Goal: Task Accomplishment & Management: Use online tool/utility

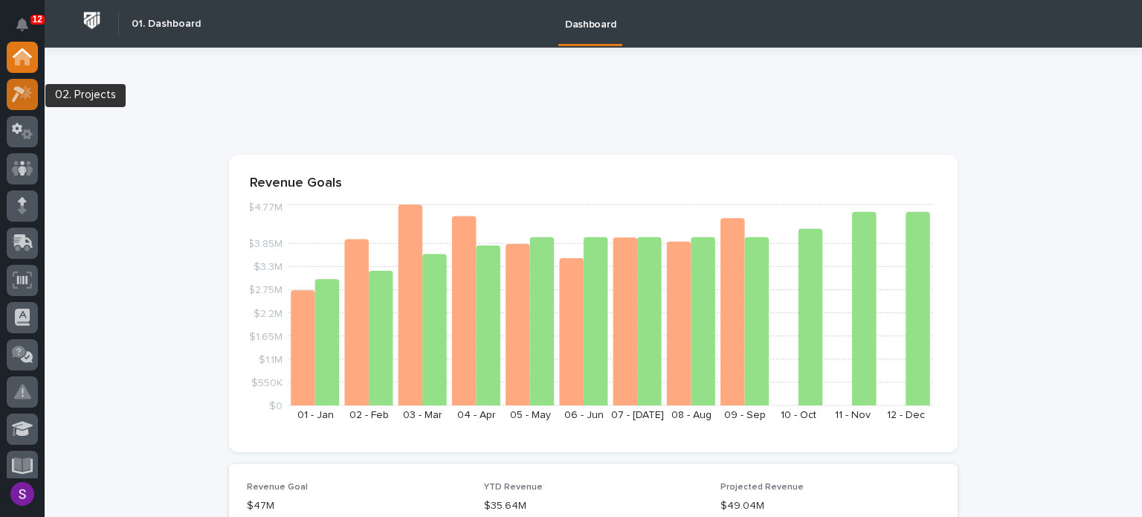
click at [30, 84] on div at bounding box center [22, 94] width 31 height 31
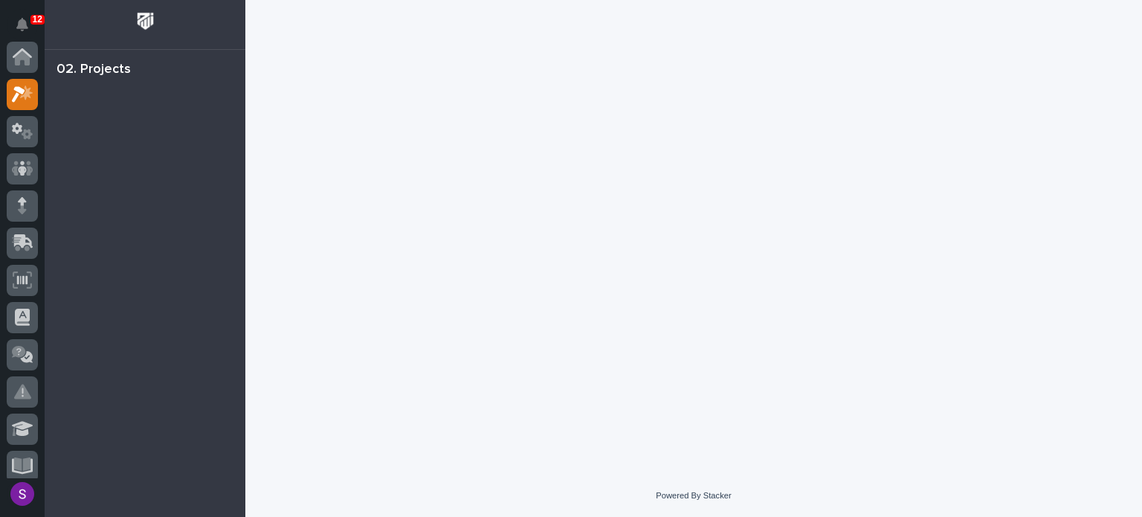
scroll to position [37, 0]
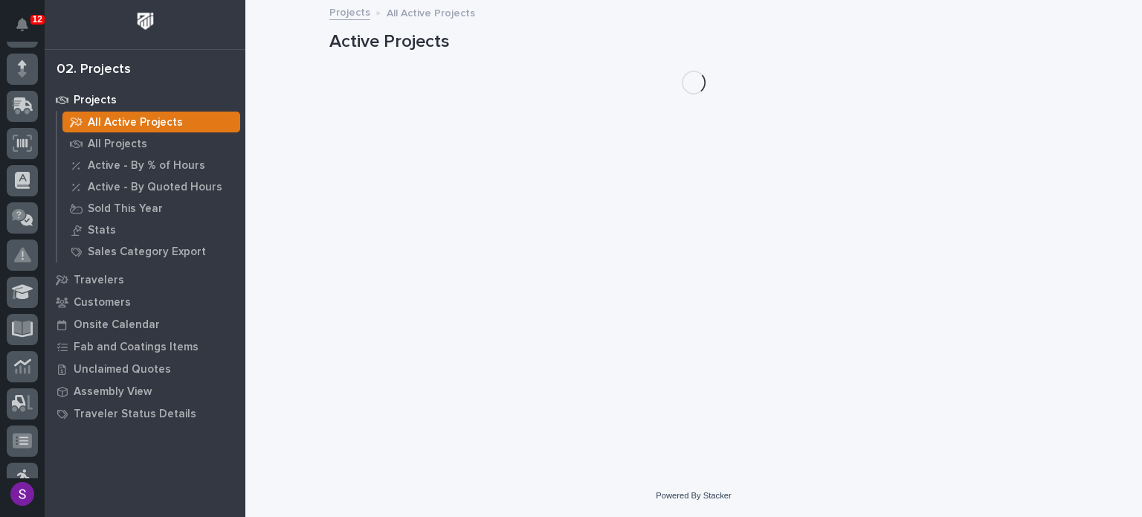
scroll to position [260, 0]
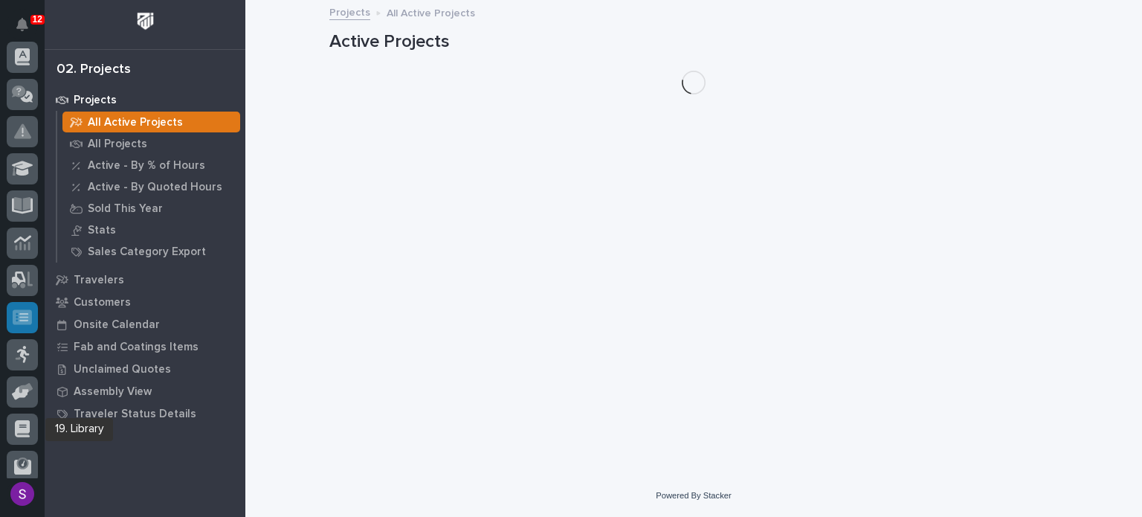
click at [16, 317] on icon at bounding box center [22, 316] width 19 height 15
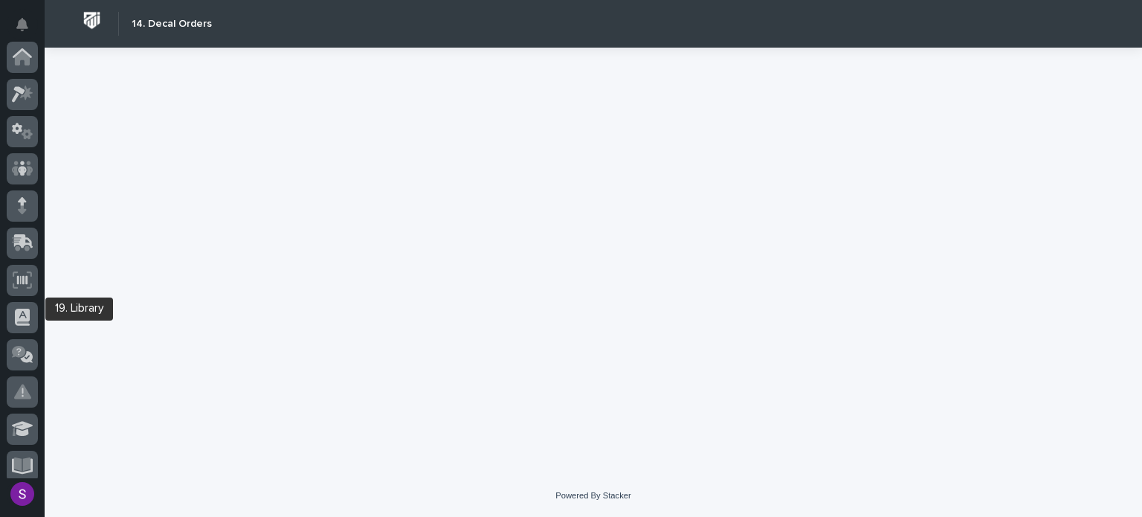
scroll to position [381, 0]
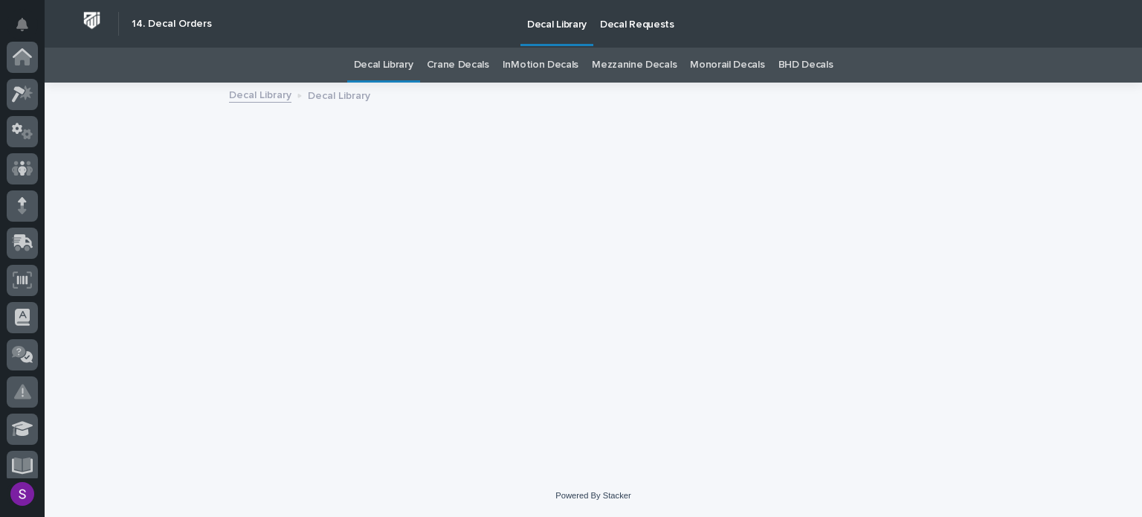
scroll to position [381, 0]
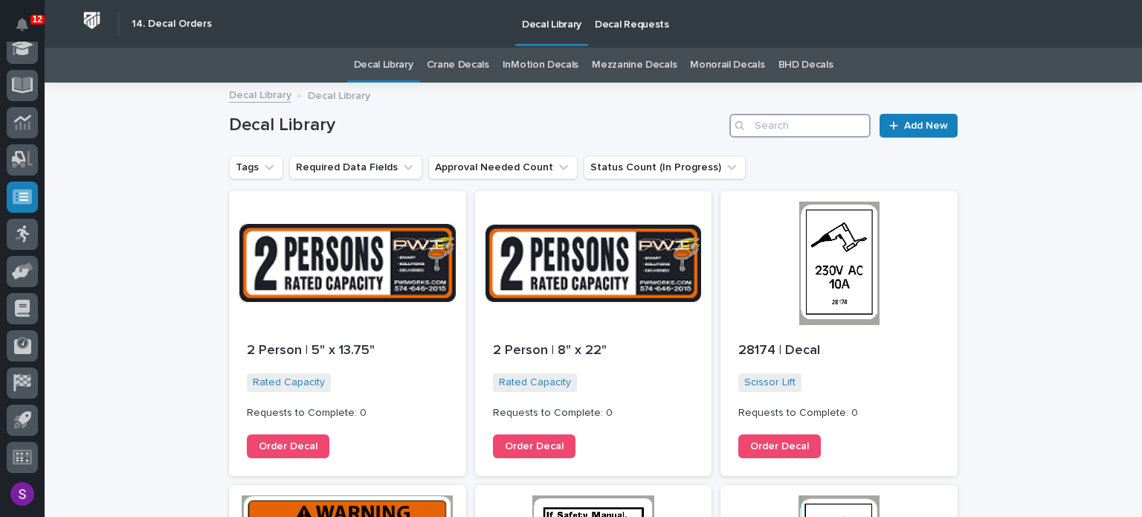
click at [773, 128] on input "Search" at bounding box center [800, 126] width 141 height 24
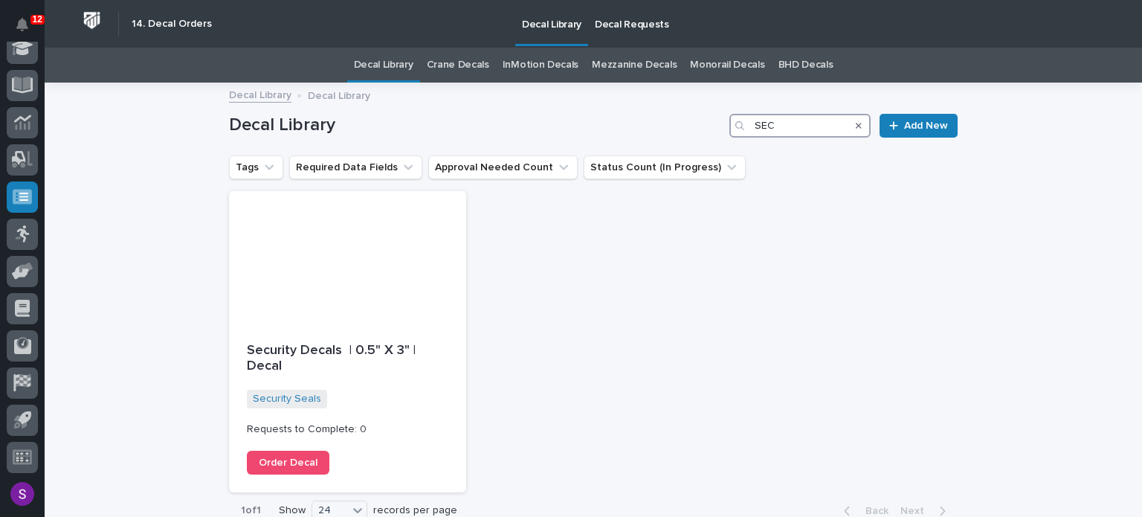
type input "SEC"
click at [312, 454] on link "Order Decal" at bounding box center [288, 463] width 83 height 24
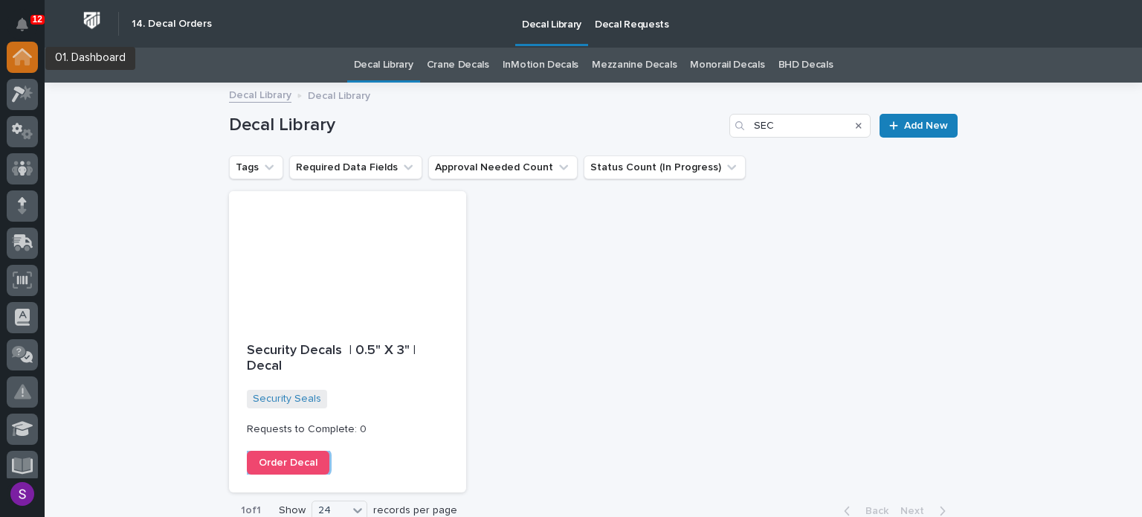
click at [30, 62] on icon at bounding box center [22, 56] width 19 height 17
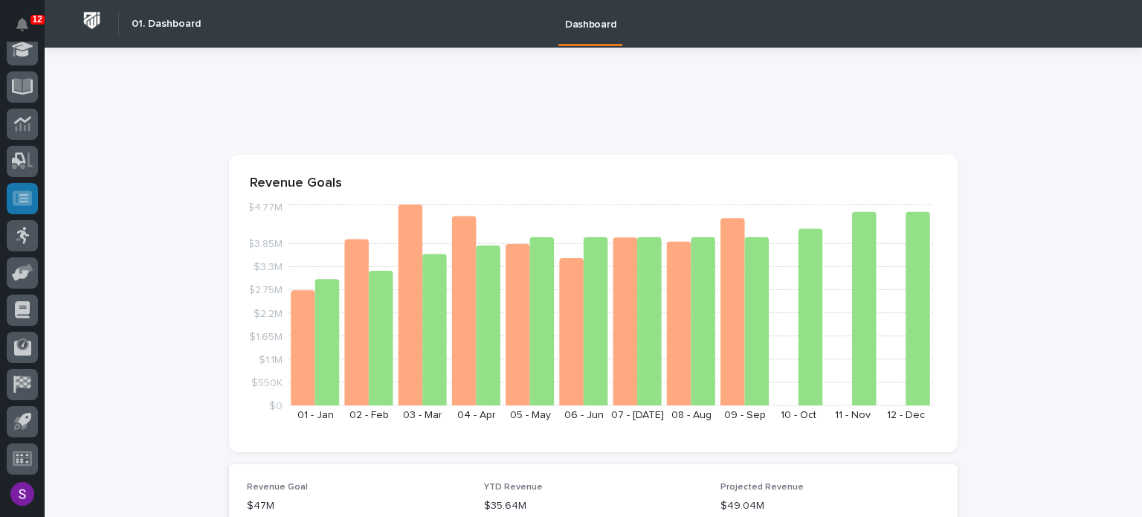
scroll to position [381, 0]
click at [15, 192] on icon at bounding box center [22, 196] width 19 height 15
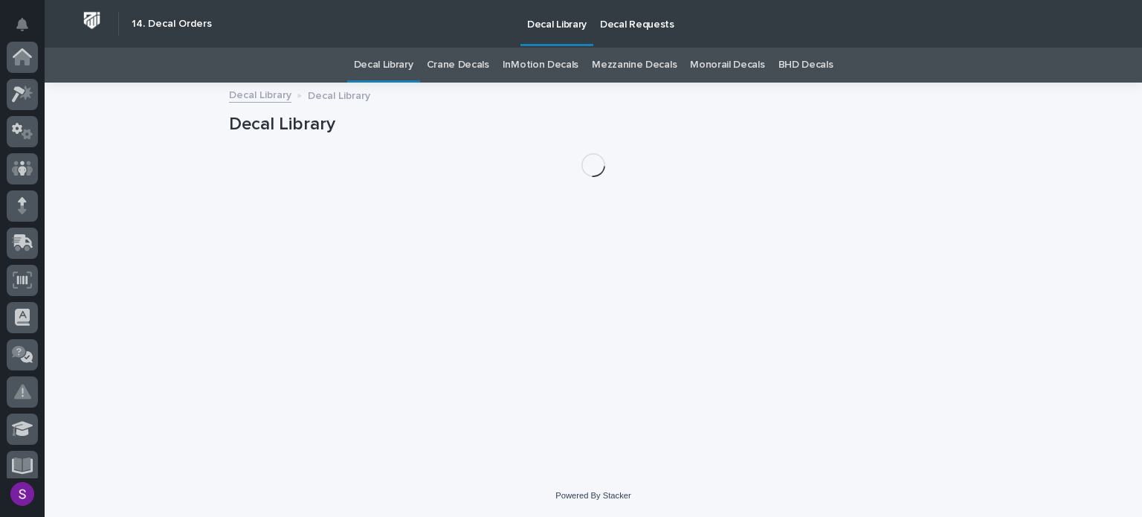
scroll to position [381, 0]
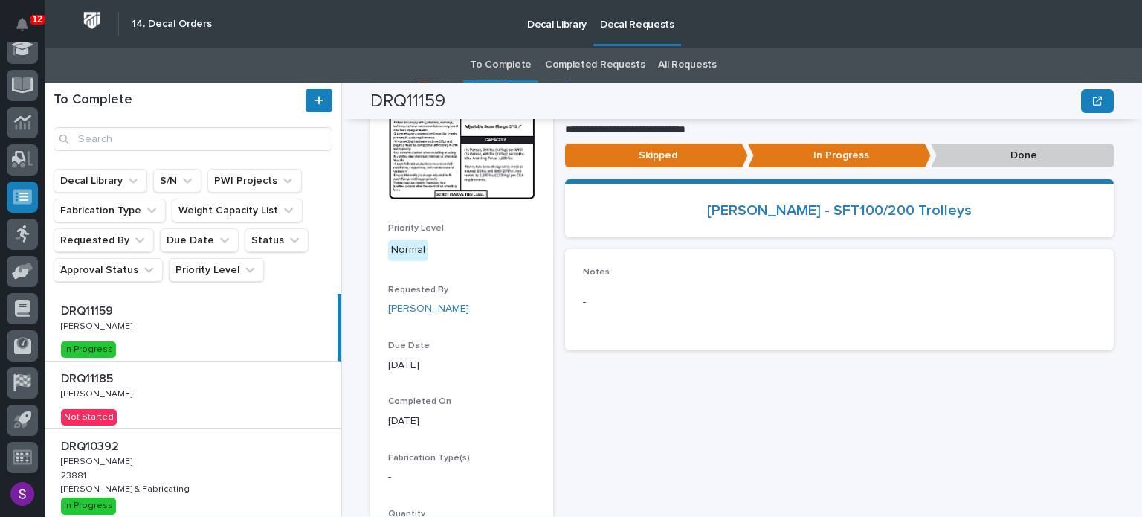
scroll to position [74, 0]
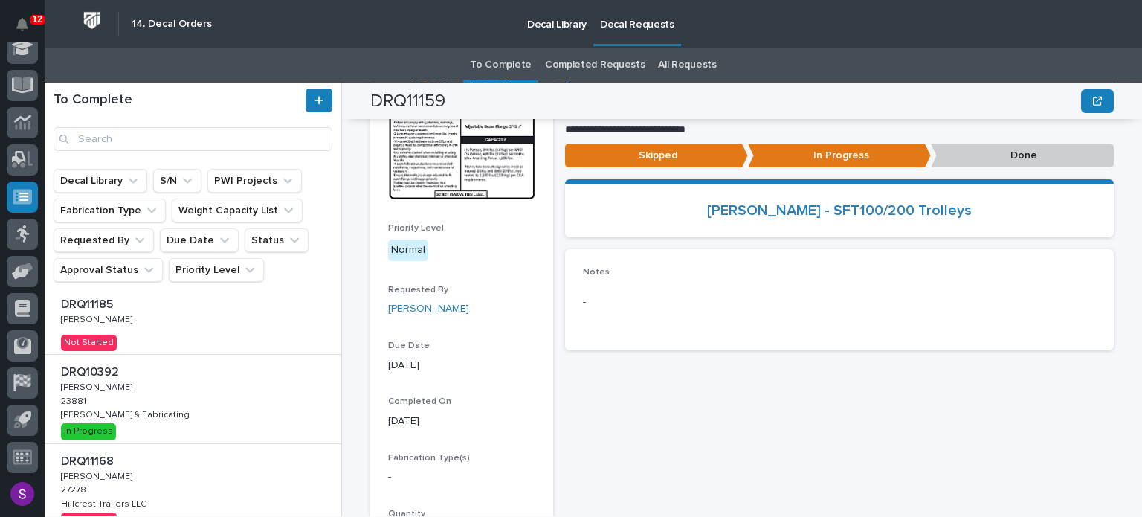
click at [250, 326] on div "DRQ11185 DRQ11185 [PERSON_NAME] [PERSON_NAME] Not Started" at bounding box center [193, 320] width 297 height 67
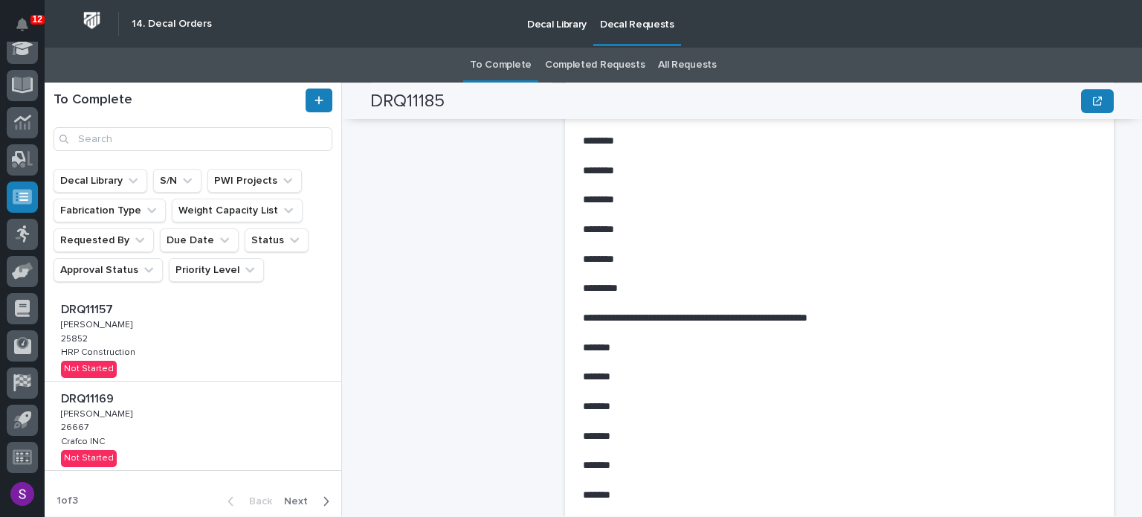
scroll to position [651, 0]
click at [300, 499] on span "Next" at bounding box center [300, 500] width 33 height 13
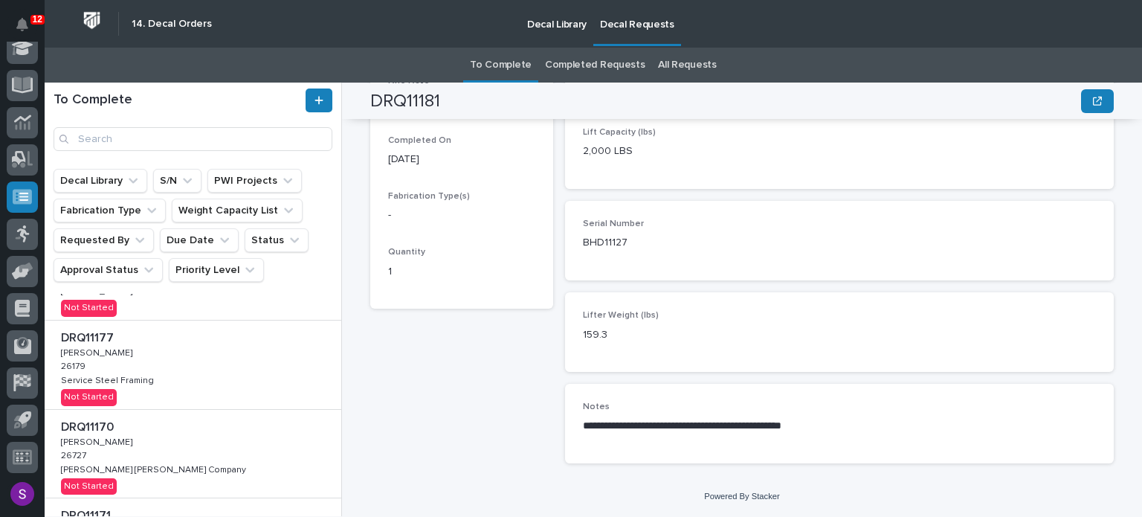
scroll to position [715, 0]
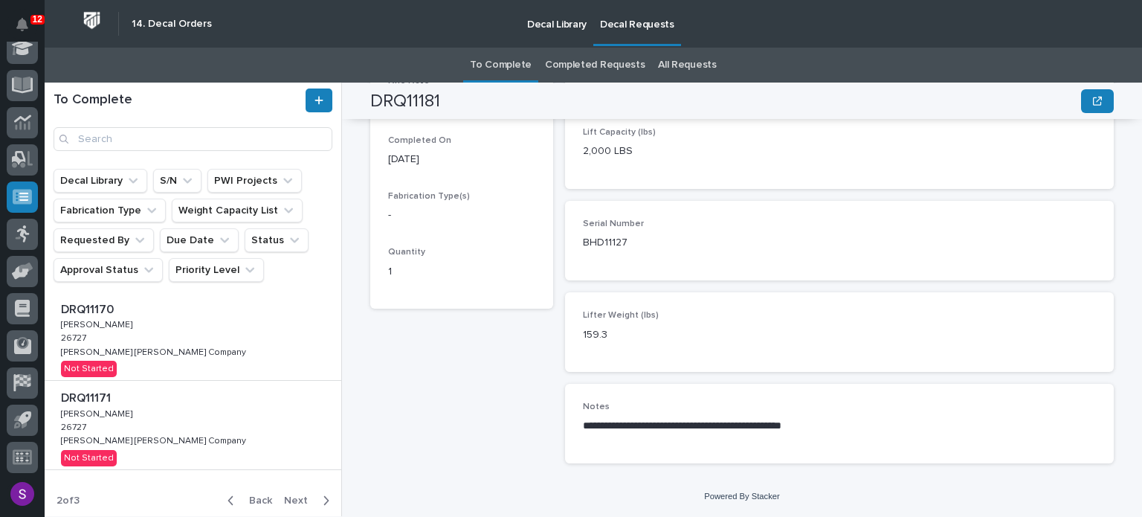
click at [324, 499] on icon "button" at bounding box center [326, 500] width 5 height 9
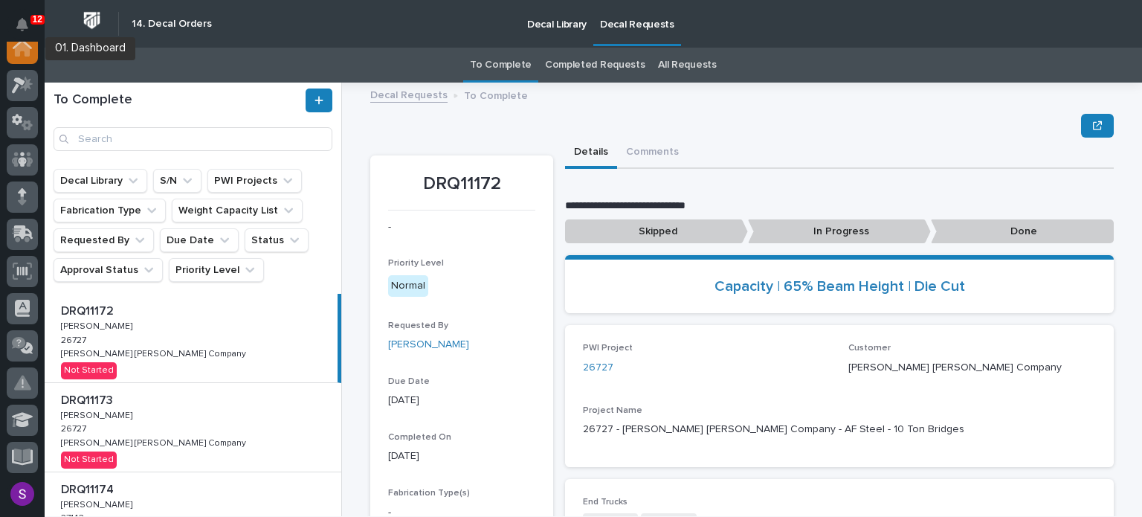
click at [19, 56] on div at bounding box center [22, 48] width 31 height 31
